Goal: Navigation & Orientation: Find specific page/section

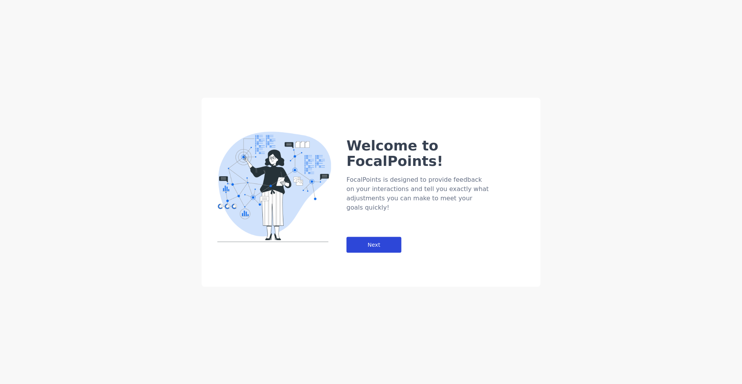
click at [376, 237] on div "Next" at bounding box center [374, 245] width 55 height 16
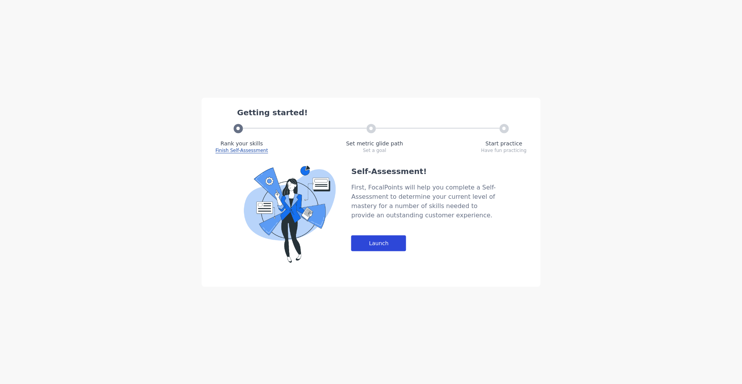
click at [379, 242] on div "Launch" at bounding box center [378, 243] width 55 height 16
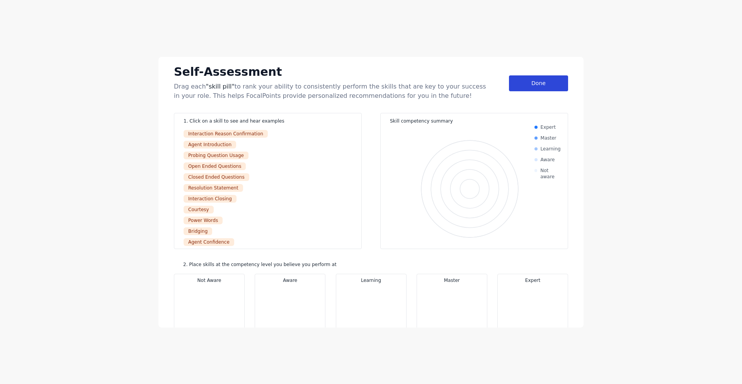
click at [527, 85] on div "Done" at bounding box center [538, 83] width 59 height 16
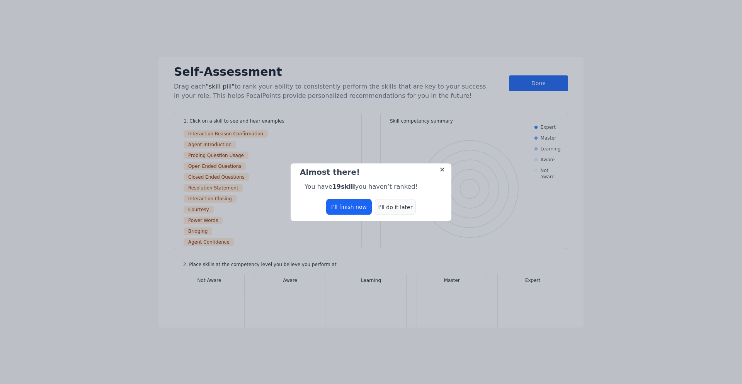
click at [392, 208] on div "I’ll do it later" at bounding box center [395, 207] width 41 height 16
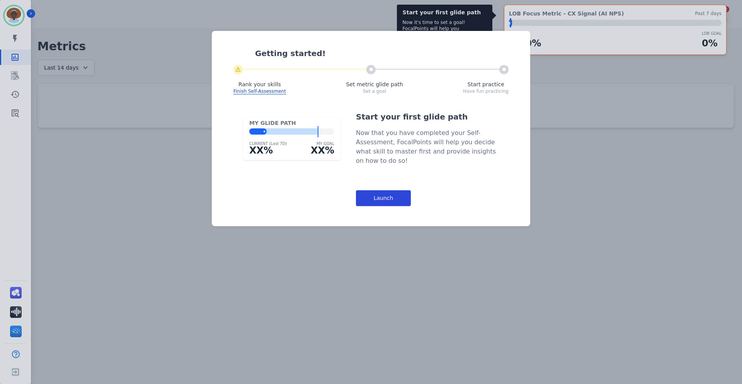
click at [389, 201] on div "Launch" at bounding box center [383, 198] width 55 height 16
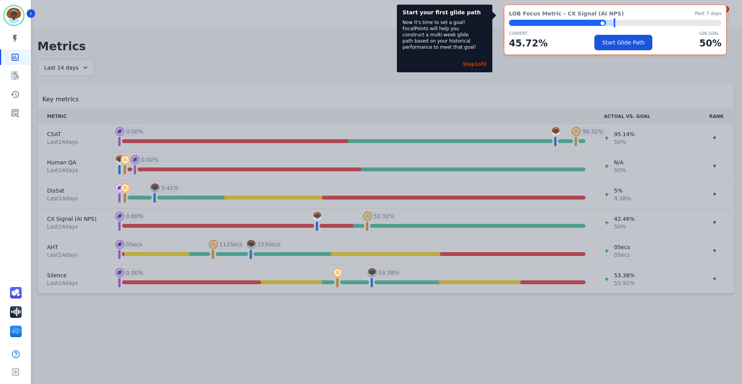
click at [334, 51] on div "Start your first glide path Now it's time to set a goal! FocalPoints will help …" at bounding box center [371, 192] width 742 height 384
click at [657, 25] on div "⬤ LOB Goal: 50.00%" at bounding box center [615, 23] width 213 height 6
click at [561, 65] on div "Start your first glide path Now it's time to set a goal! FocalPoints will help …" at bounding box center [371, 192] width 742 height 384
click at [287, 59] on div "Start your first glide path Now it's time to set a goal! FocalPoints will help …" at bounding box center [371, 192] width 742 height 384
click at [12, 111] on icon "Sidebar" at bounding box center [15, 113] width 7 height 8
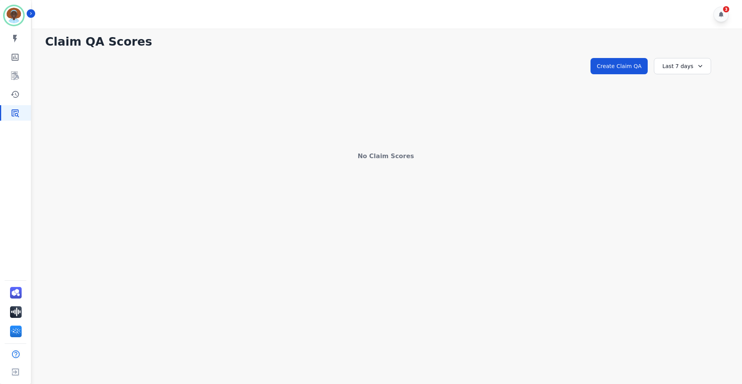
click at [700, 65] on icon at bounding box center [701, 66] width 8 height 8
click at [685, 122] on li "Last 14 days" at bounding box center [688, 123] width 39 height 8
click at [700, 66] on icon at bounding box center [702, 66] width 8 height 8
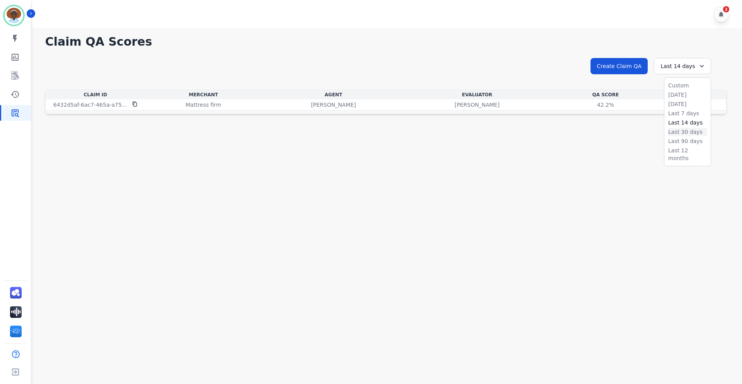
click at [682, 132] on li "Last 30 days" at bounding box center [688, 132] width 39 height 8
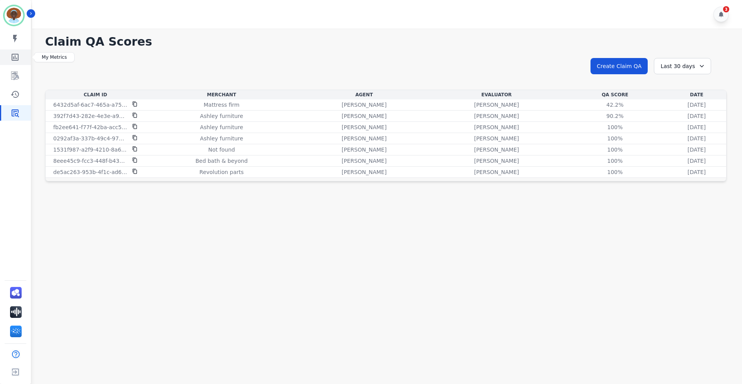
click at [17, 58] on icon "Sidebar" at bounding box center [15, 57] width 7 height 7
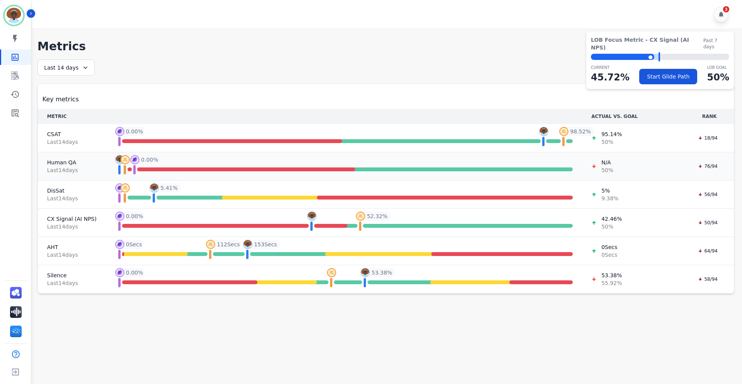
drag, startPoint x: 133, startPoint y: 168, endPoint x: 185, endPoint y: 169, distance: 51.4
click at [185, 169] on div "You You - -1.00 % Top 10% Top 10% - -1.00 % Your Team Your Team - 0.00 % 0.00 %" at bounding box center [345, 170] width 456 height 7
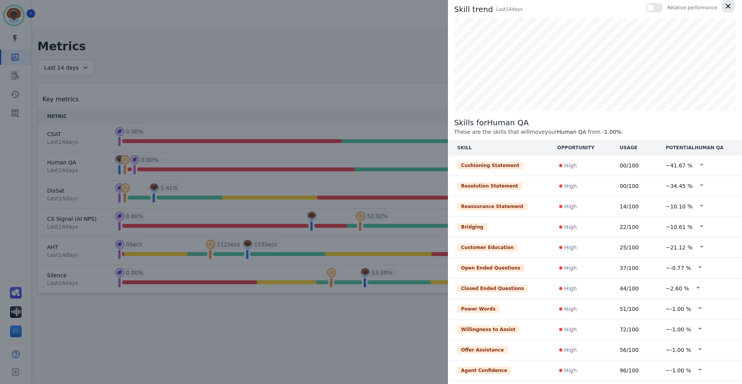
click at [725, 7] on icon "button" at bounding box center [729, 6] width 8 height 8
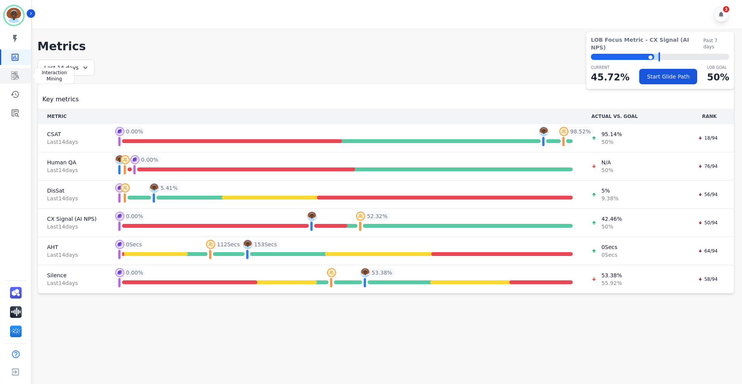
click at [13, 75] on icon "Sidebar" at bounding box center [15, 76] width 8 height 9
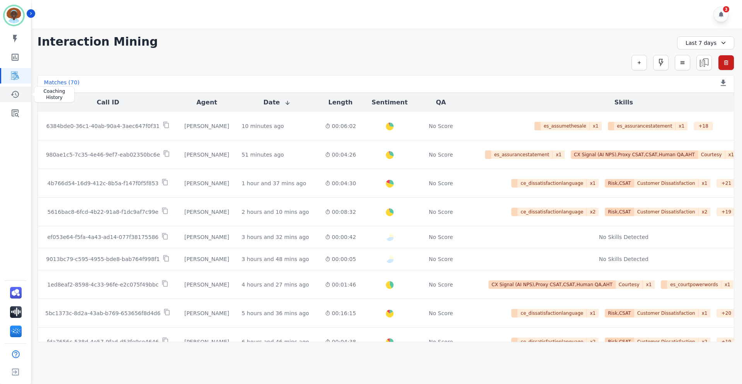
click at [17, 98] on icon "Sidebar" at bounding box center [14, 94] width 9 height 9
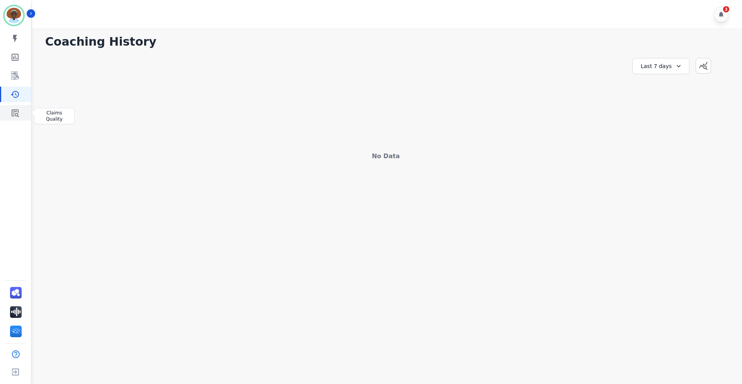
click at [17, 113] on icon "Sidebar" at bounding box center [15, 113] width 7 height 8
